Goal: Register for event/course

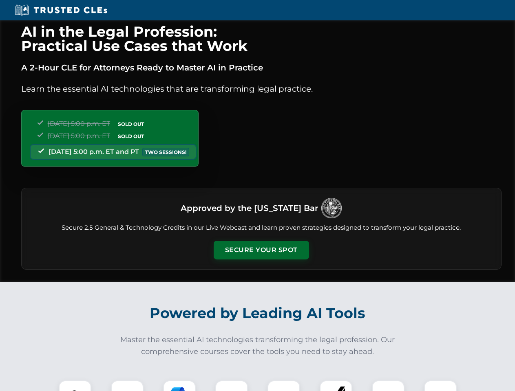
click at [261, 250] on button "Secure Your Spot" at bounding box center [260, 250] width 95 height 19
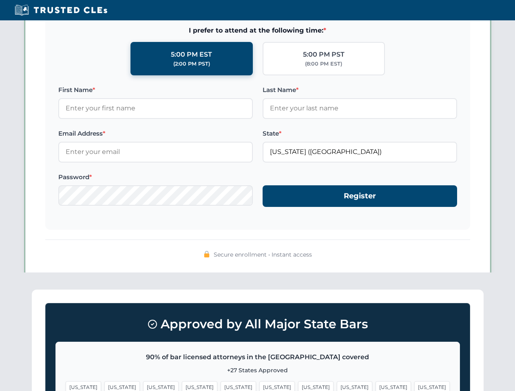
click at [259, 386] on span "[US_STATE]" at bounding box center [276, 387] width 35 height 12
click at [298, 386] on span "[US_STATE]" at bounding box center [315, 387] width 35 height 12
click at [375, 386] on span "[US_STATE]" at bounding box center [392, 387] width 35 height 12
